Goal: Find specific page/section: Find specific page/section

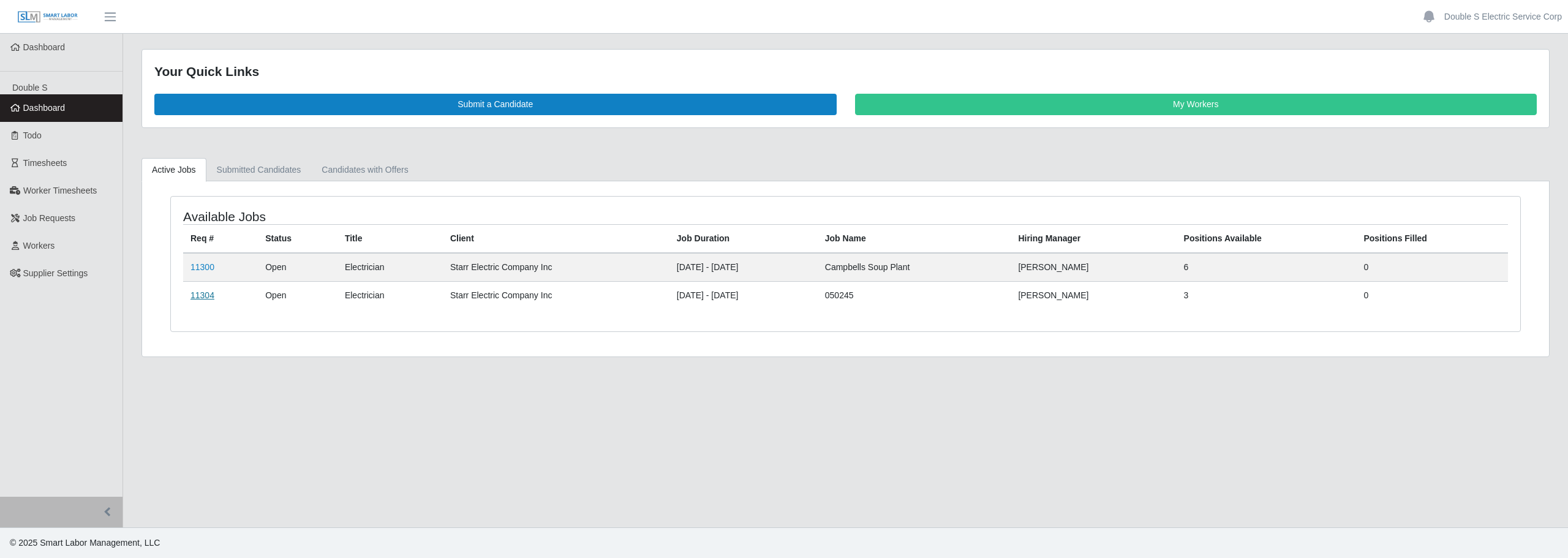
click at [204, 292] on link "11304" at bounding box center [202, 295] width 23 height 10
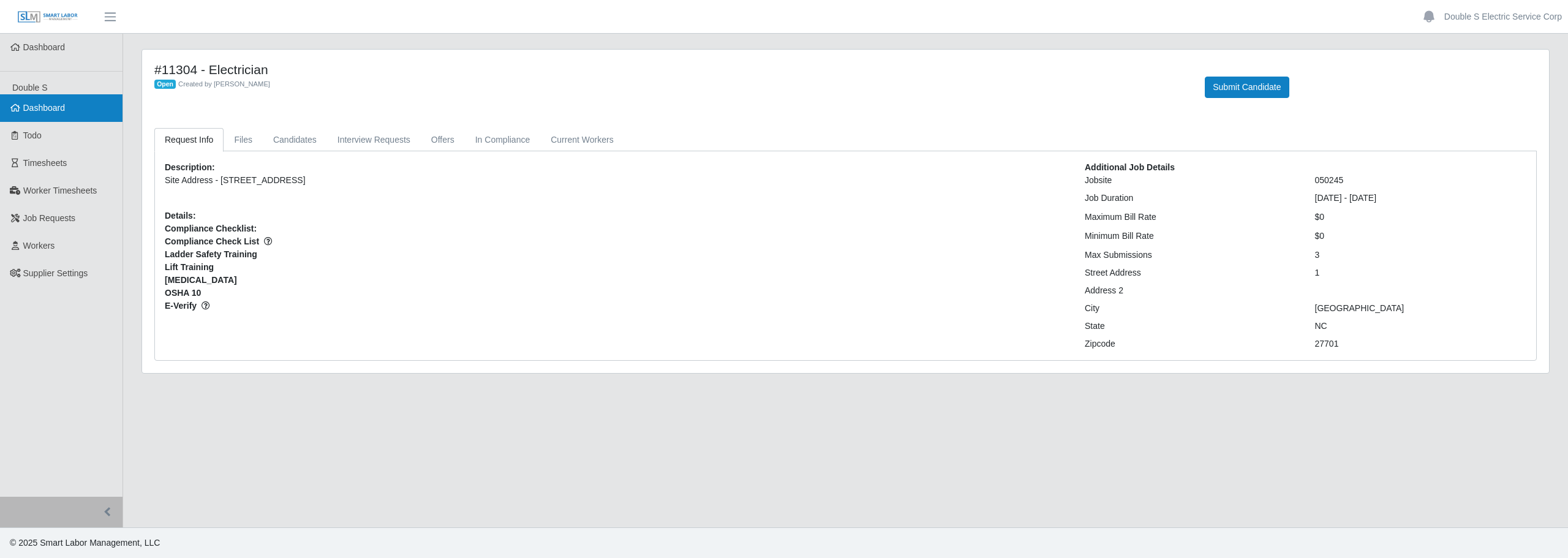
click at [70, 110] on link "Dashboard" at bounding box center [61, 108] width 122 height 28
